Goal: Task Accomplishment & Management: Manage account settings

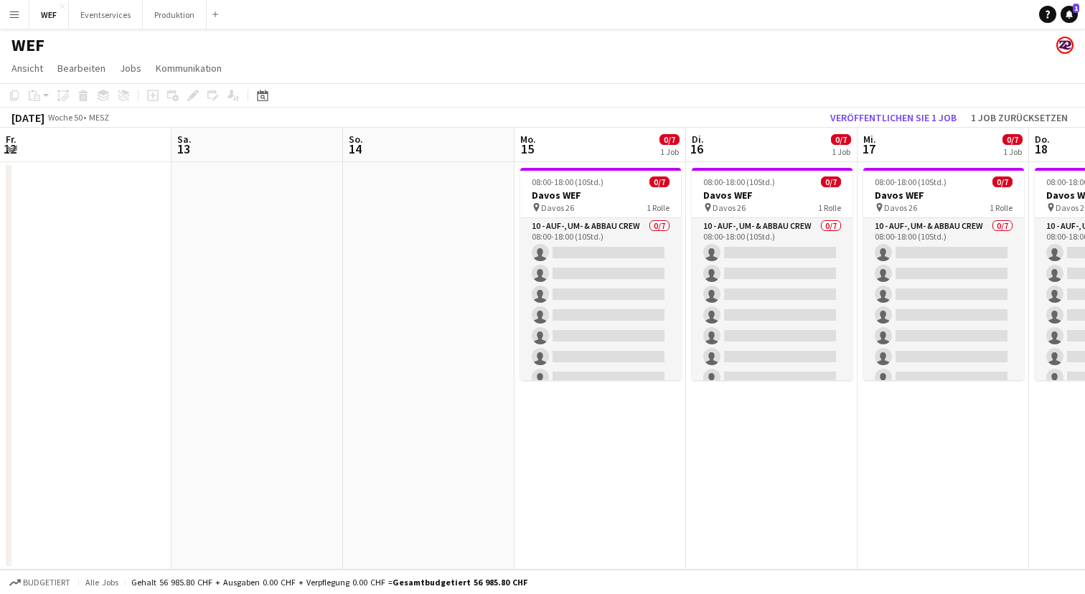
scroll to position [0, 488]
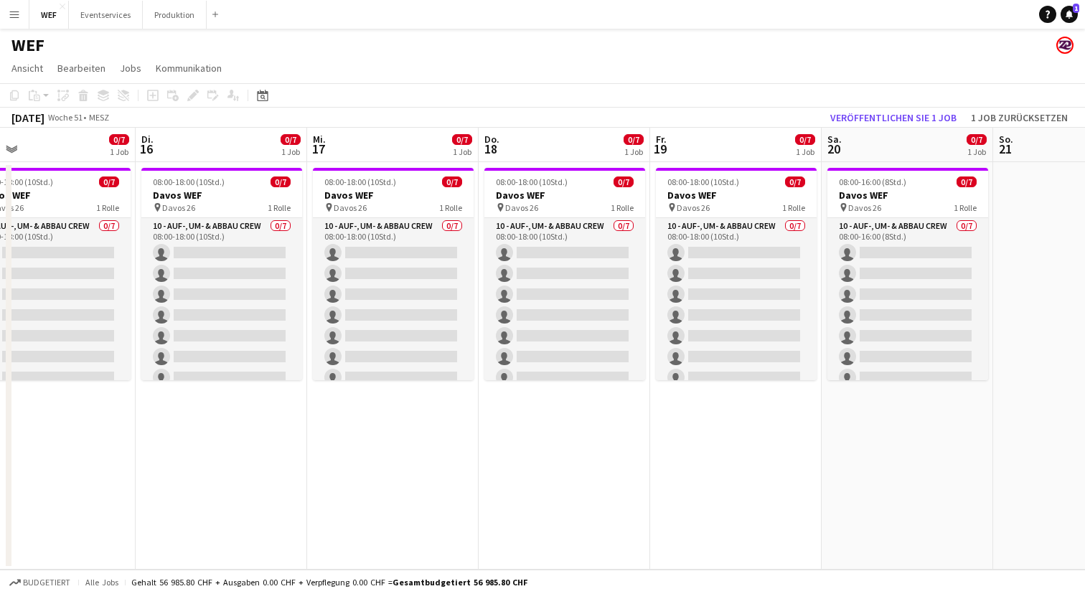
scroll to position [0, 552]
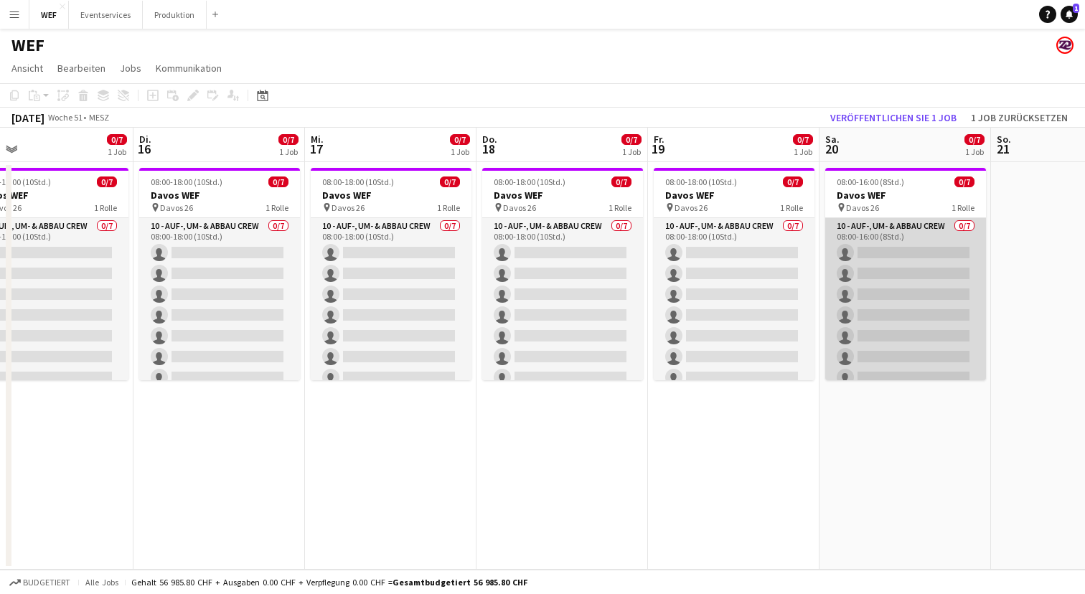
click at [945, 238] on app-card-role "10 - Auf-, Um- & Abbau Crew 0/7 08:00-16:00 (8Std.) single-neutral-actions sing…" at bounding box center [905, 305] width 161 height 174
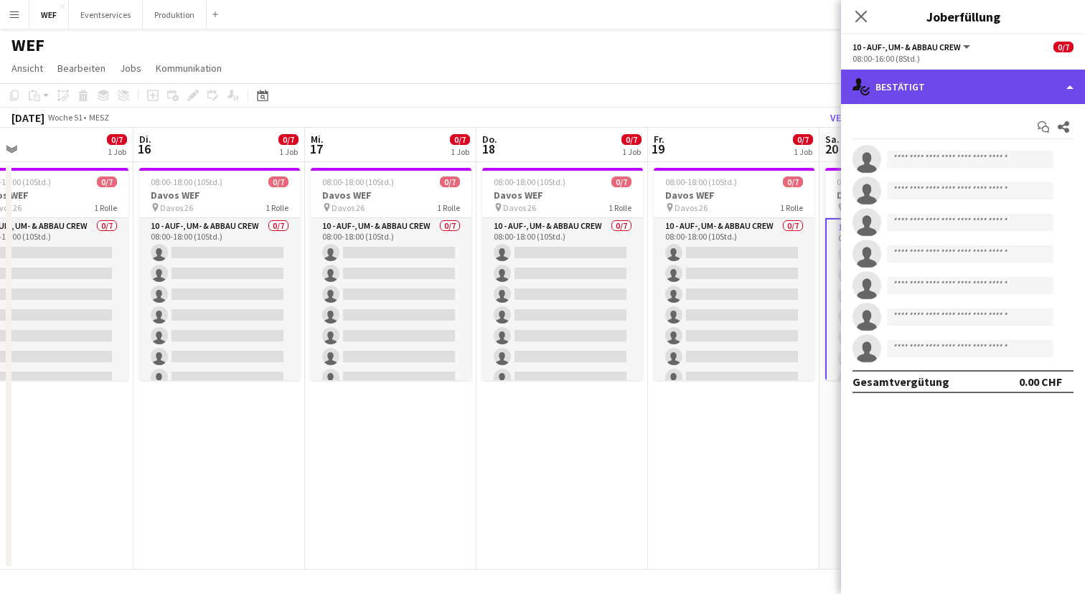
click at [1009, 76] on div "single-neutral-actions-check-2 Bestätigt" at bounding box center [963, 87] width 244 height 34
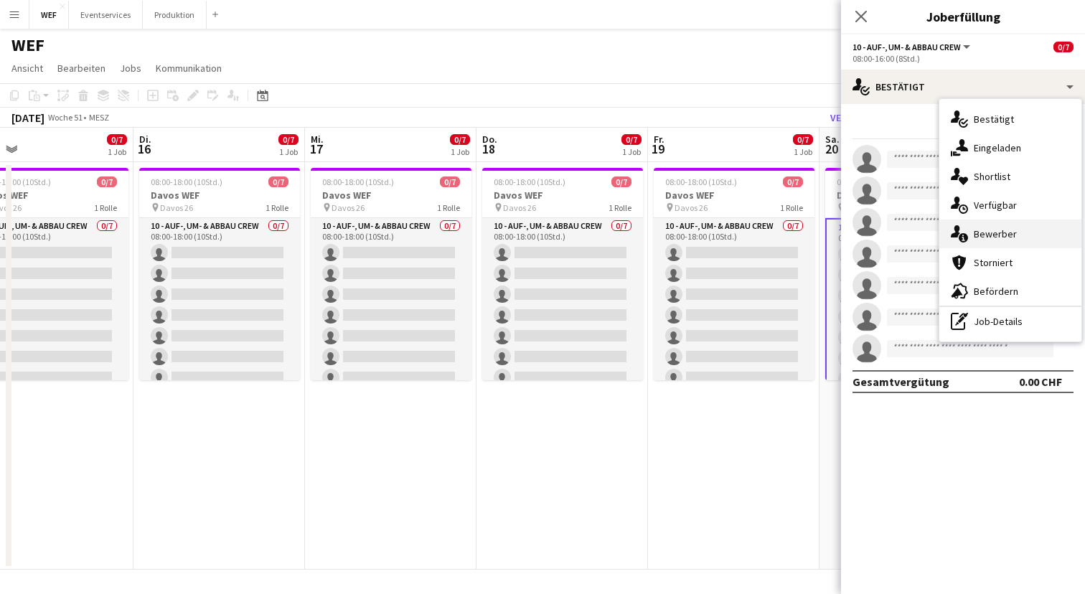
click at [1012, 232] on span "Bewerber" at bounding box center [995, 233] width 43 height 13
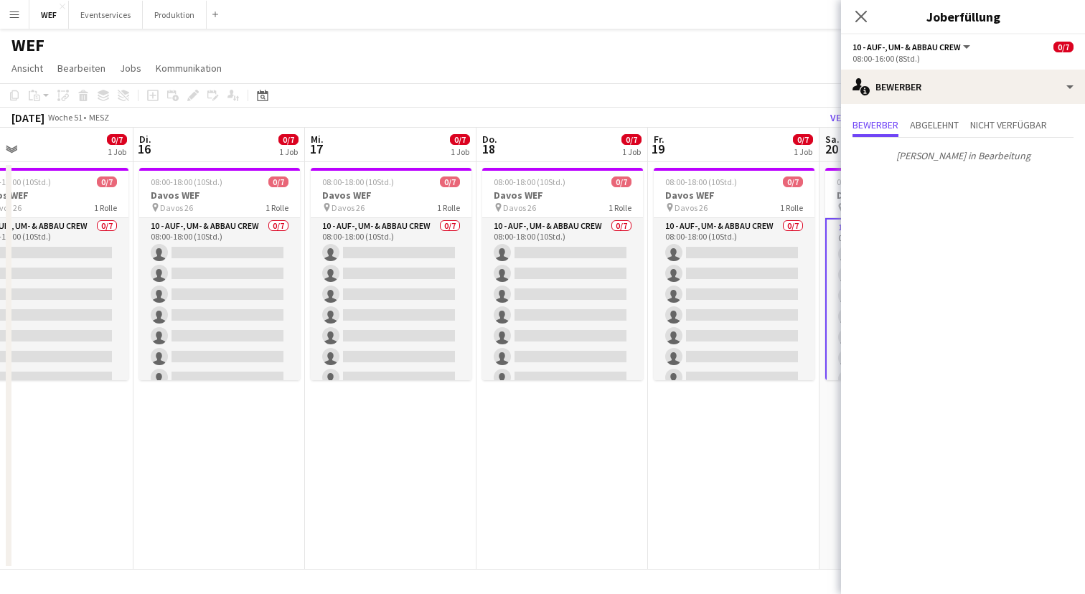
click at [719, 508] on app-date-cell "08:00-18:00 (10Std.) 0/7 Davos WEF pin Davos 26 1 Rolle 10 - Auf-, Um- & Abbau …" at bounding box center [733, 365] width 171 height 407
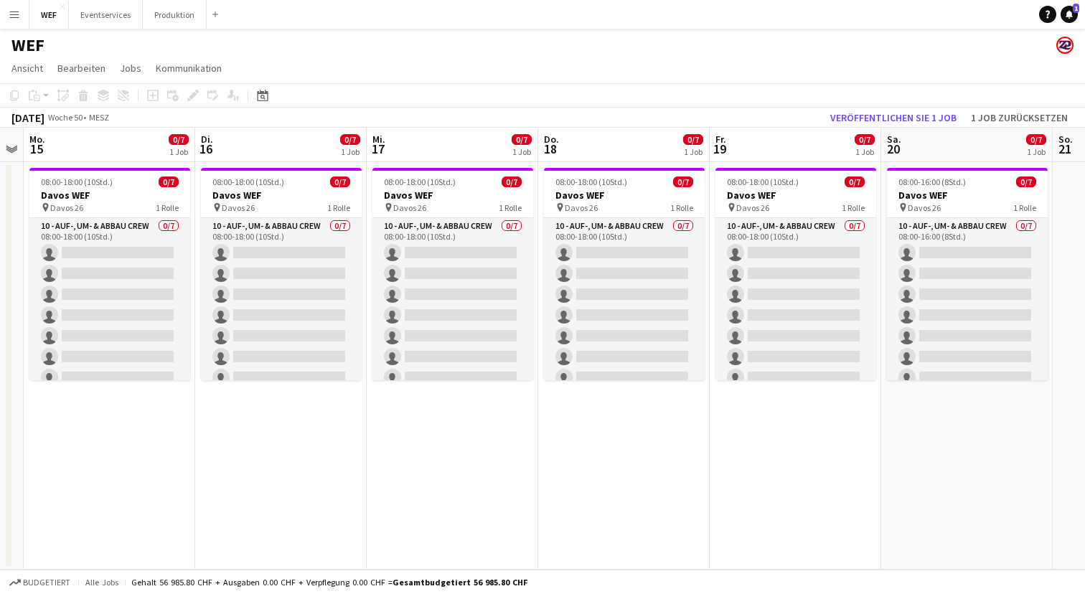
scroll to position [0, 456]
